Goal: Transaction & Acquisition: Purchase product/service

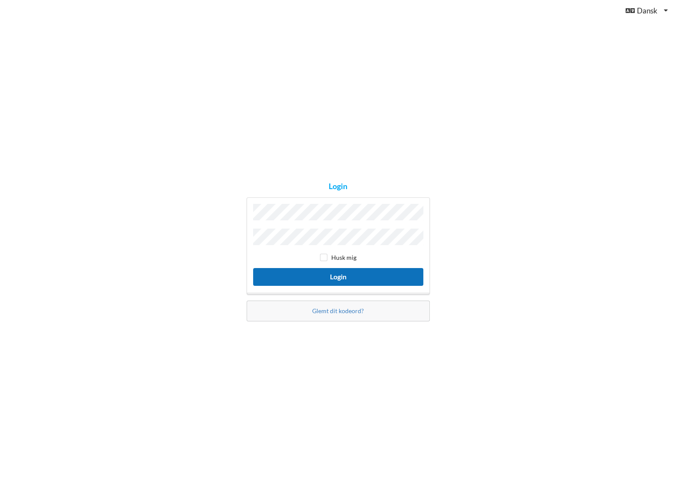
click at [370, 273] on button "Login" at bounding box center [338, 277] width 170 height 18
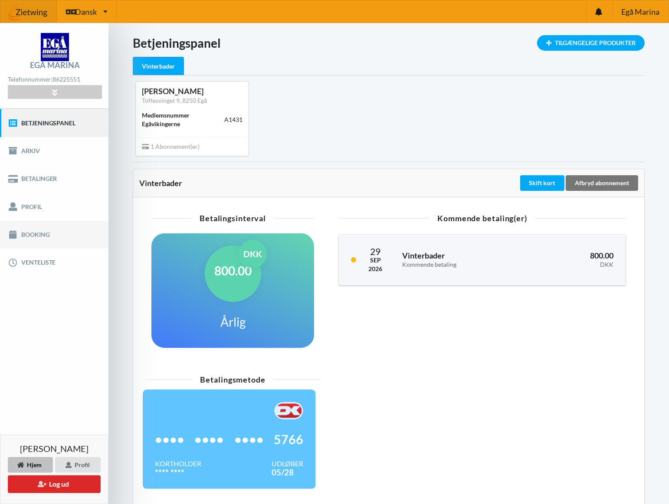
click at [36, 237] on link "Booking" at bounding box center [54, 235] width 109 height 28
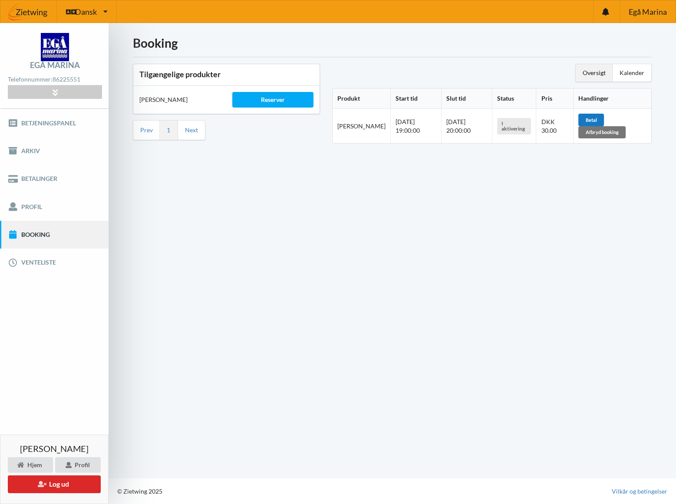
click at [596, 116] on div "Betal" at bounding box center [591, 120] width 26 height 12
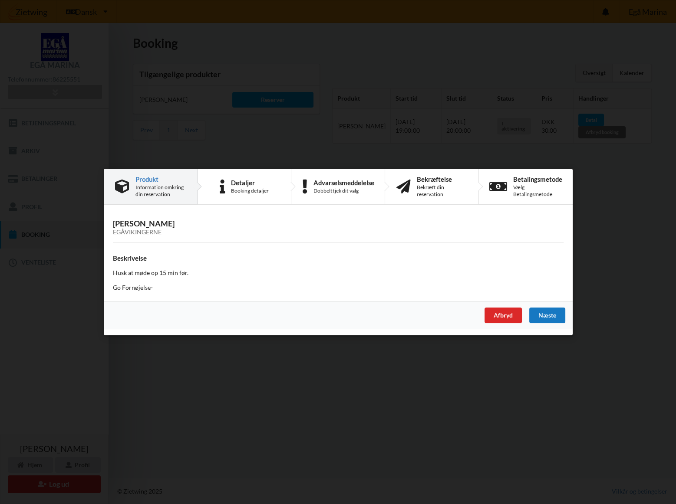
click at [548, 312] on div "Næste" at bounding box center [547, 316] width 36 height 16
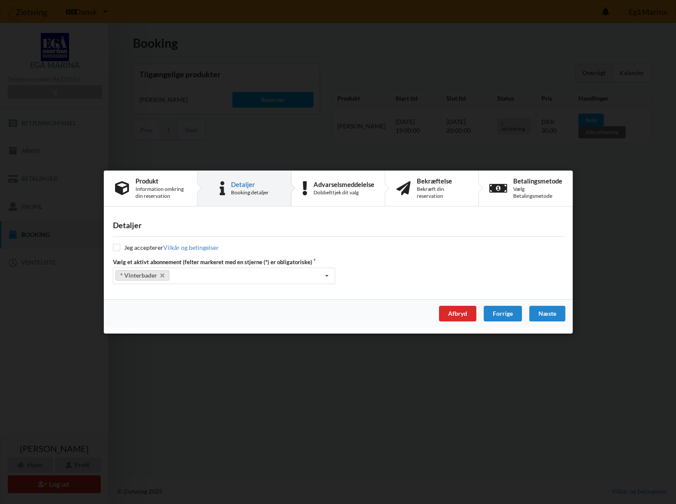
click at [116, 253] on div "Jeg accepterer Vilkår og betingelser Vælg et aktivt abonnement (felter markeret…" at bounding box center [338, 264] width 451 height 41
click at [117, 248] on input "checkbox" at bounding box center [116, 247] width 7 height 7
checkbox input "true"
click at [555, 312] on div "Næste" at bounding box center [547, 314] width 36 height 16
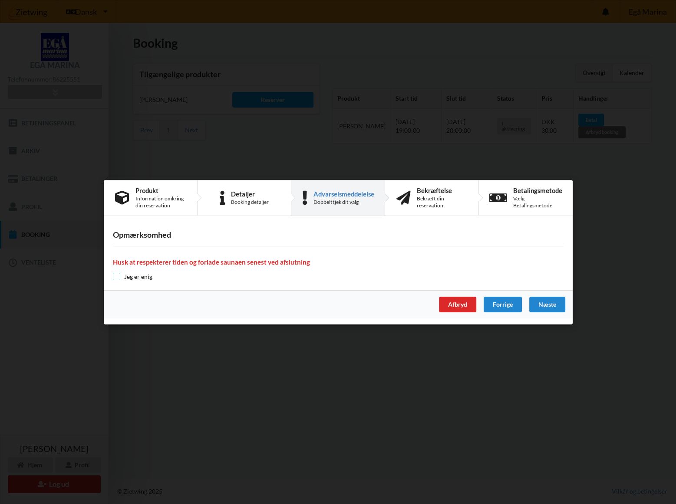
click at [115, 276] on input "checkbox" at bounding box center [116, 276] width 7 height 7
checkbox input "true"
click at [554, 309] on div "Næste" at bounding box center [547, 305] width 36 height 16
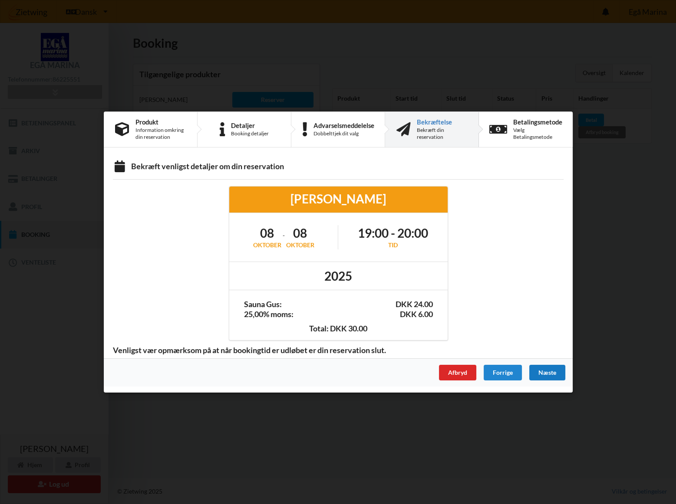
click at [546, 371] on div "Næste" at bounding box center [547, 373] width 36 height 16
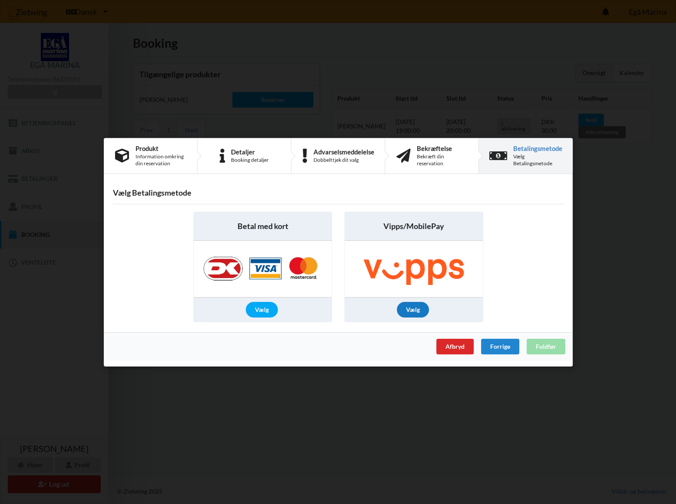
click at [418, 307] on div "Vælg" at bounding box center [413, 310] width 32 height 16
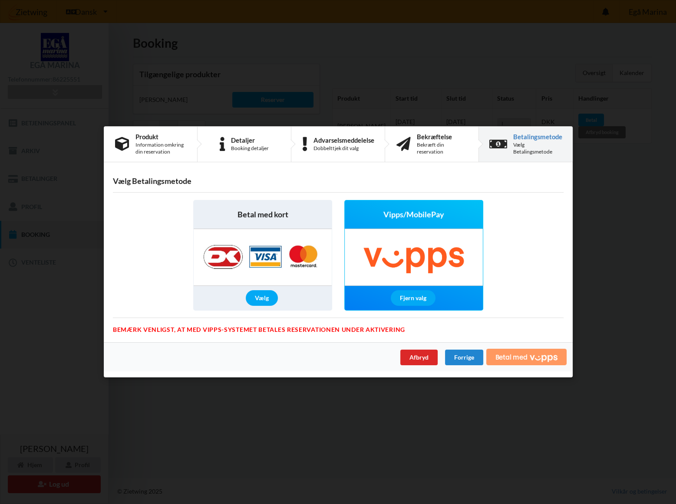
click at [532, 359] on icon "Vipps" at bounding box center [544, 358] width 28 height 7
